Goal: Information Seeking & Learning: Learn about a topic

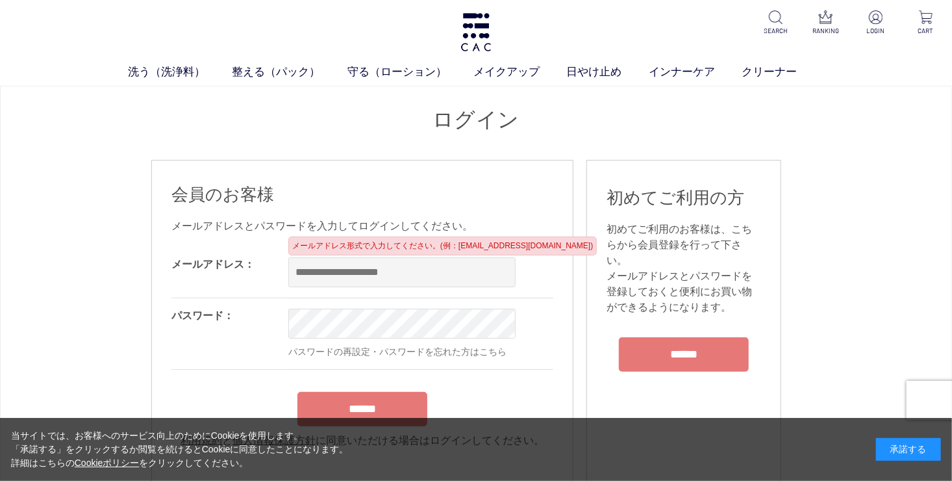
type input "**********"
click at [906, 453] on div "承諾する" at bounding box center [908, 449] width 65 height 23
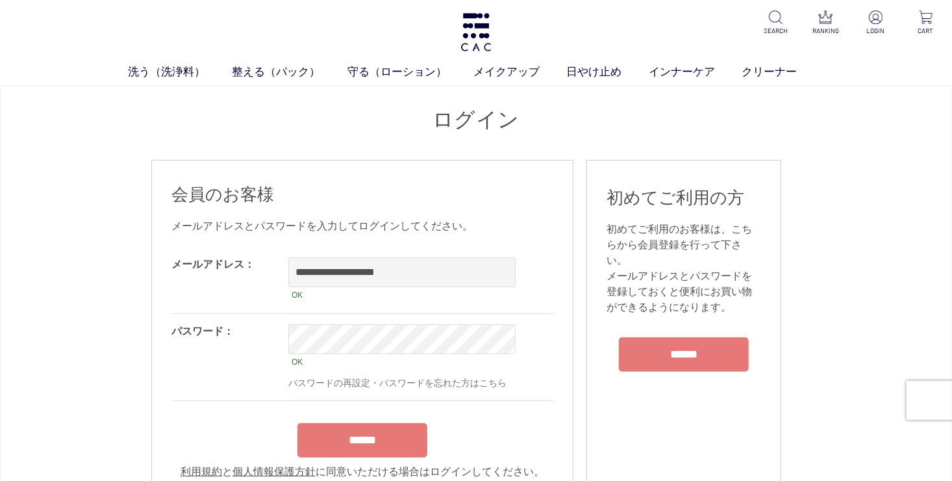
click at [360, 442] on input "******" at bounding box center [362, 440] width 130 height 34
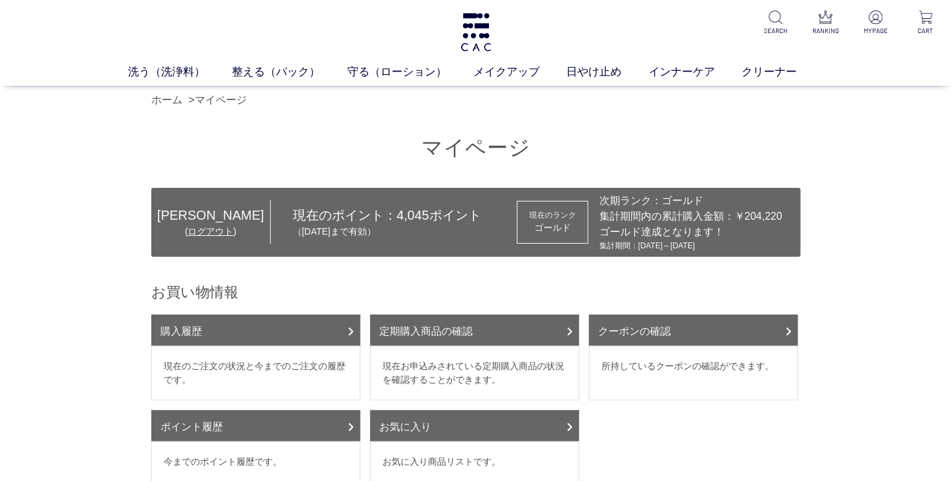
click at [538, 224] on div "ゴールド" at bounding box center [552, 228] width 47 height 14
click at [873, 23] on img at bounding box center [876, 17] width 14 height 14
click at [549, 229] on div "ゴールド" at bounding box center [552, 228] width 47 height 14
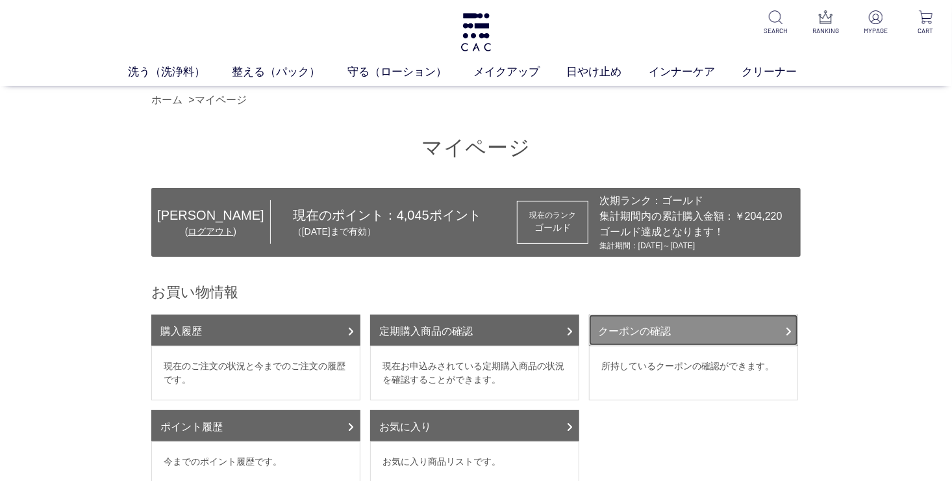
click at [769, 340] on link "クーポンの確認" at bounding box center [693, 329] width 209 height 31
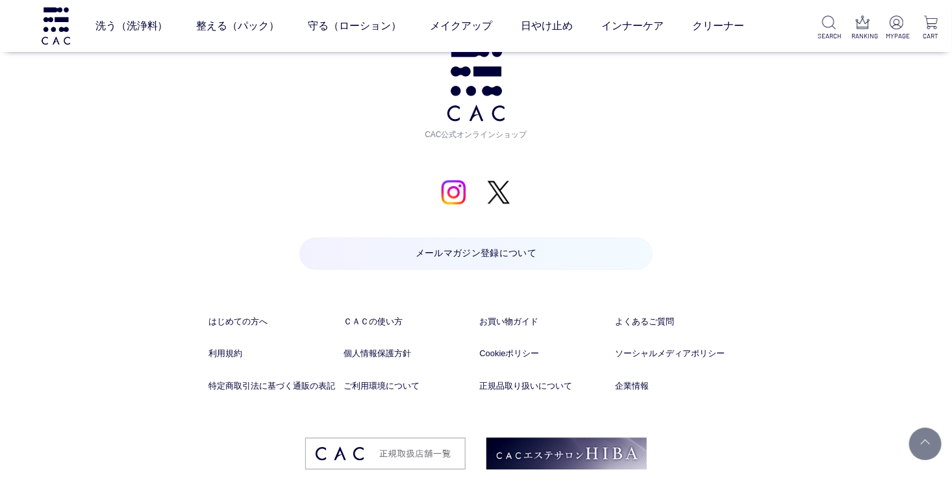
scroll to position [1451, 0]
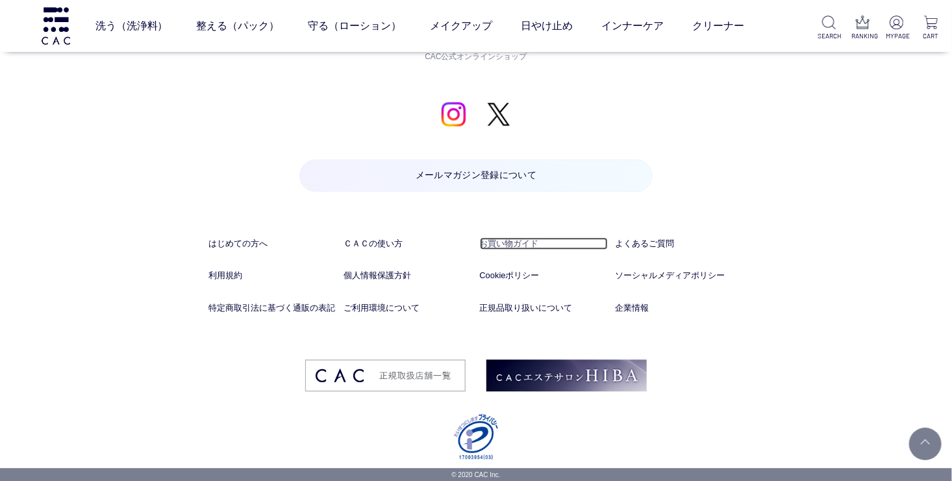
click at [517, 239] on link "お買い物ガイド" at bounding box center [544, 243] width 129 height 12
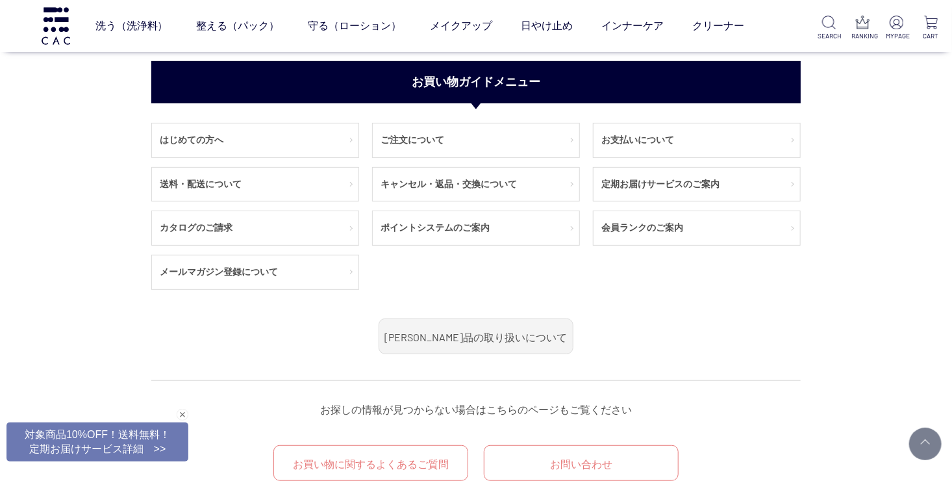
scroll to position [116, 0]
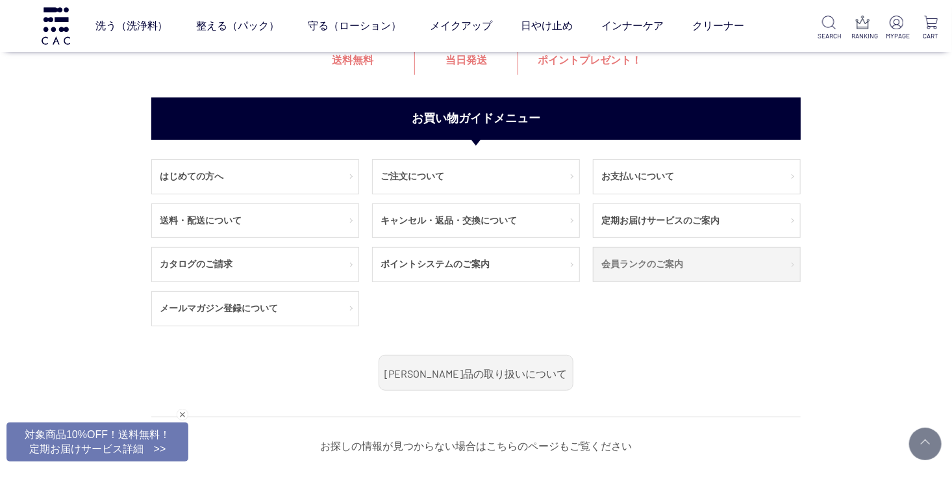
click at [652, 267] on link "会員ランクのご案内" at bounding box center [697, 264] width 207 height 34
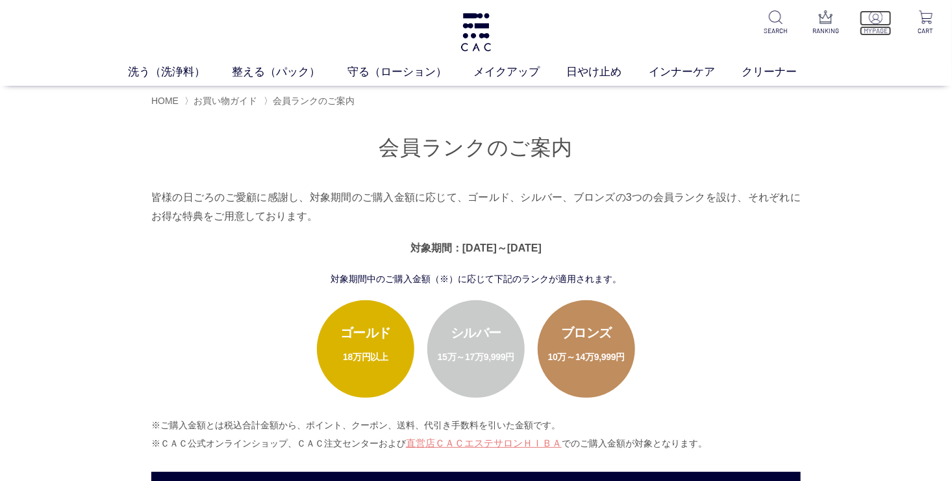
click at [877, 27] on p "MYPAGE" at bounding box center [876, 31] width 32 height 10
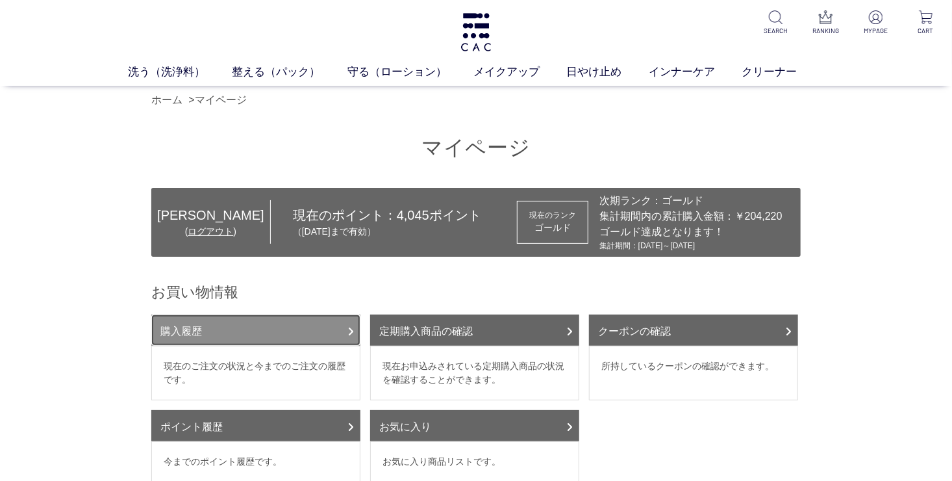
click at [232, 317] on link "購入履歴" at bounding box center [255, 329] width 209 height 31
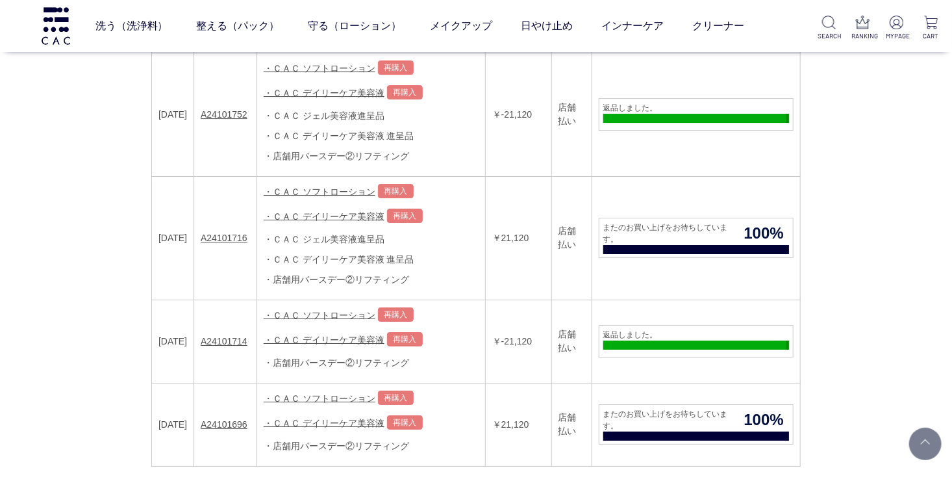
scroll to position [2140, 0]
